Goal: Check status

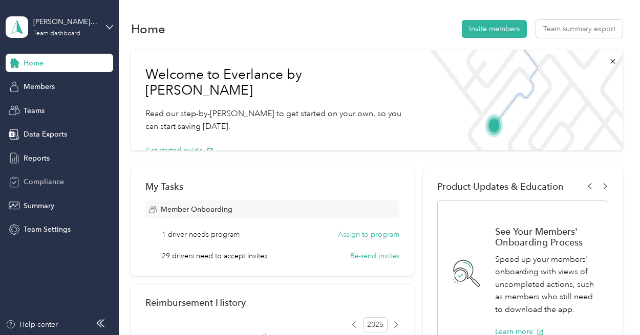
click at [41, 177] on span "Compliance" at bounding box center [44, 182] width 40 height 11
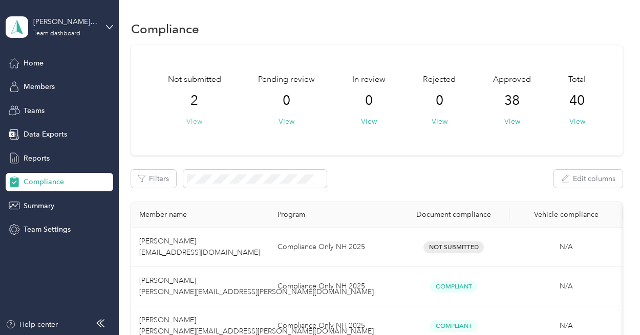
click at [187, 122] on button "View" at bounding box center [194, 121] width 16 height 11
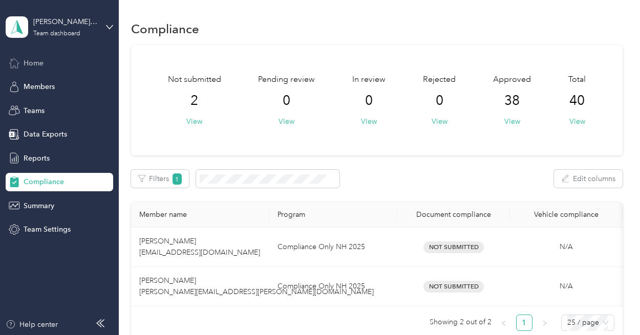
click at [41, 68] on div "Home" at bounding box center [60, 63] width 108 height 18
